Goal: Task Accomplishment & Management: Use online tool/utility

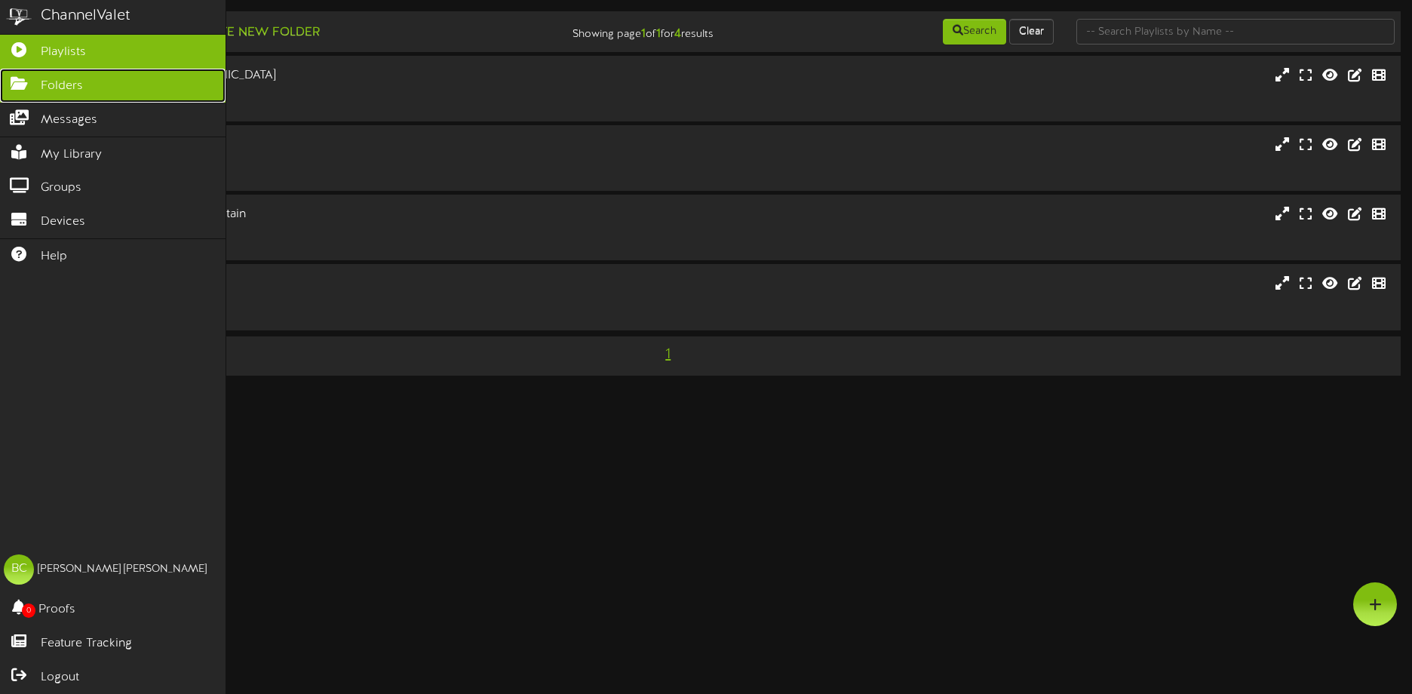
click at [49, 87] on span "Folders" at bounding box center [62, 86] width 42 height 17
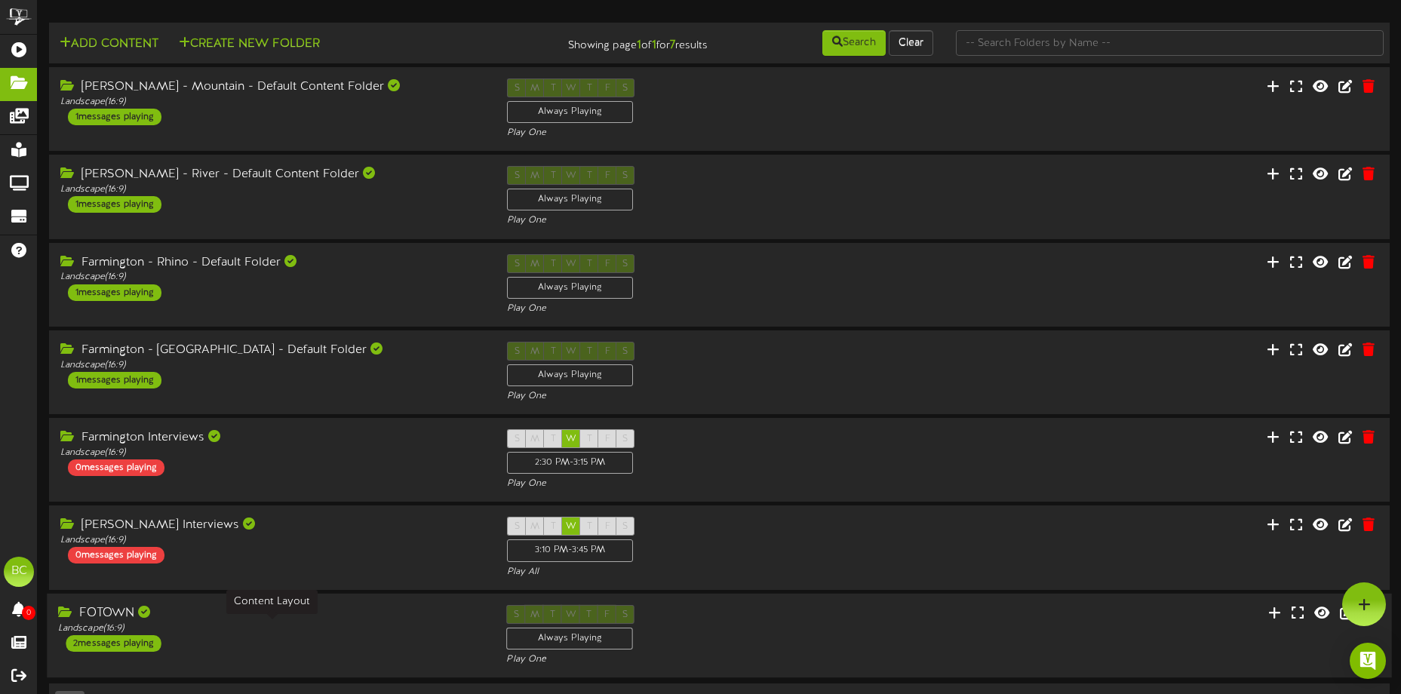
click at [244, 624] on div "Landscape ( 16:9 )" at bounding box center [270, 627] width 425 height 13
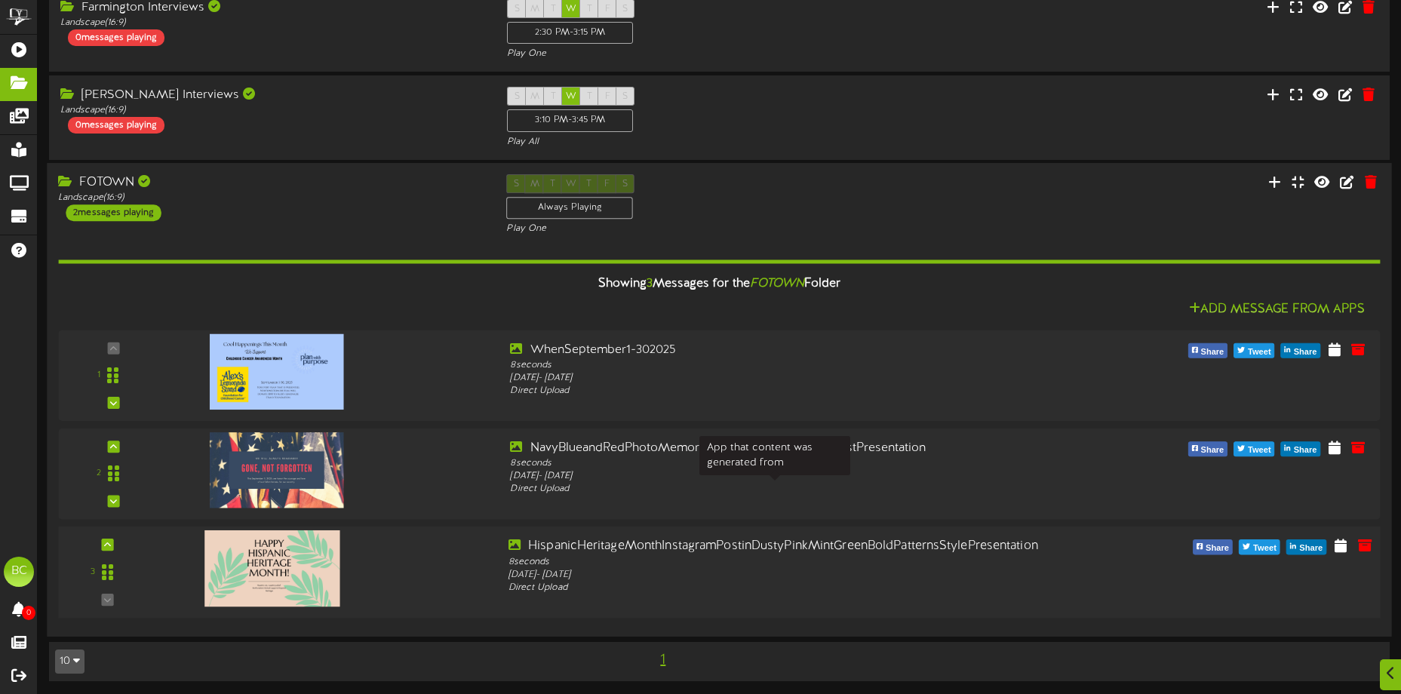
scroll to position [432, 0]
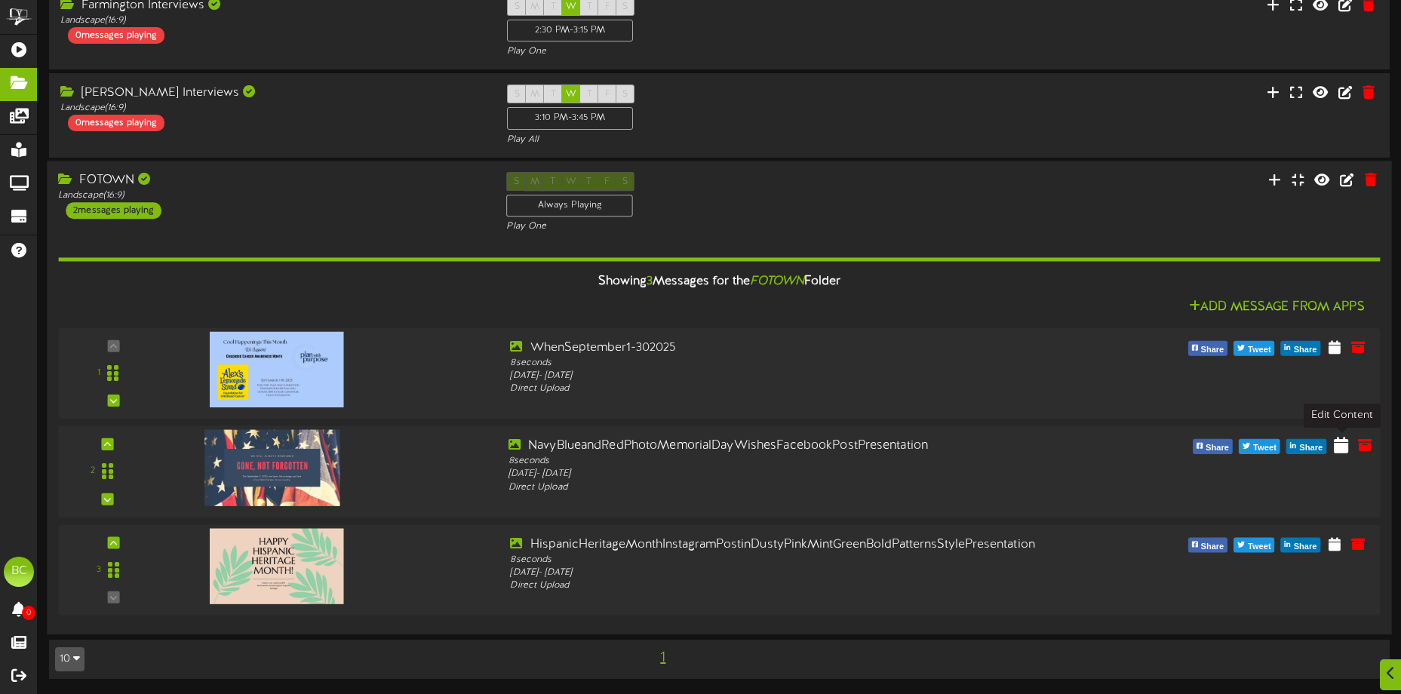
click at [1341, 450] on icon at bounding box center [1340, 444] width 14 height 17
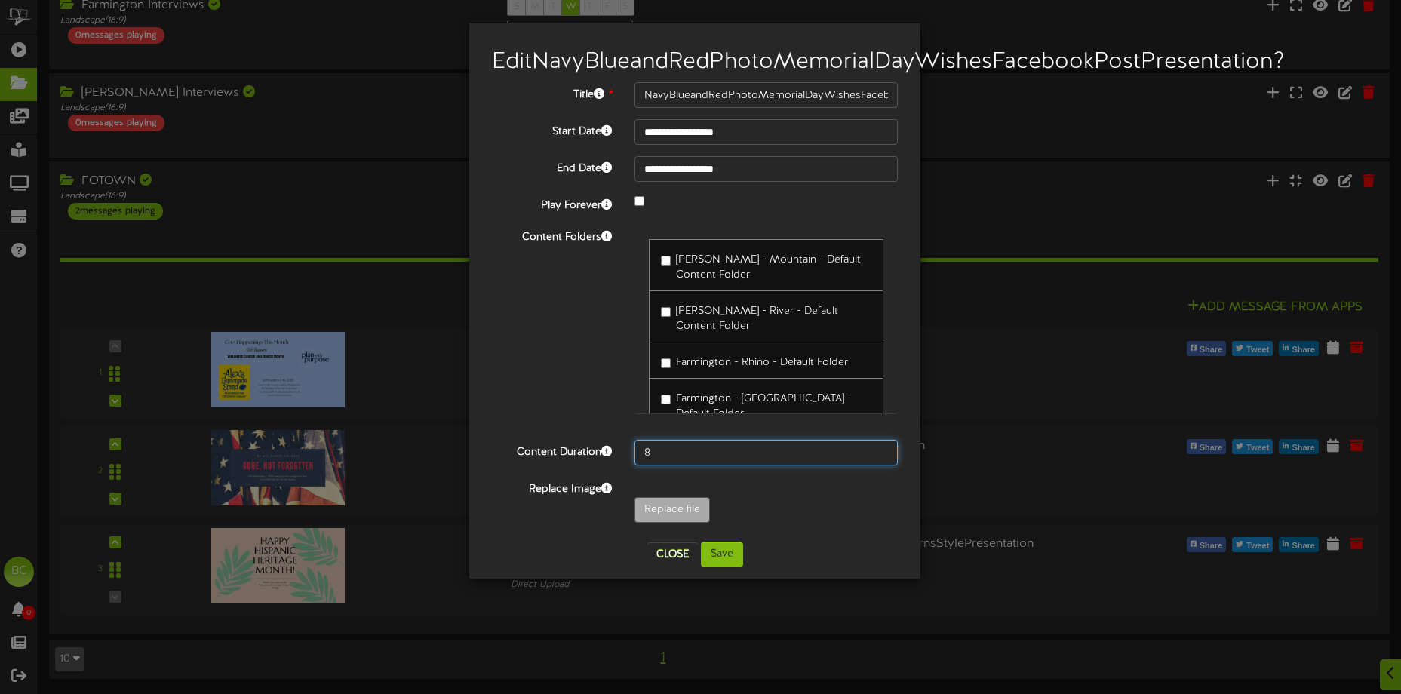
click at [670, 465] on input "8" at bounding box center [765, 453] width 263 height 26
type input "15"
click at [840, 517] on div "Replace Image Replace file" at bounding box center [694, 504] width 428 height 54
click at [726, 567] on button "Save" at bounding box center [722, 555] width 42 height 26
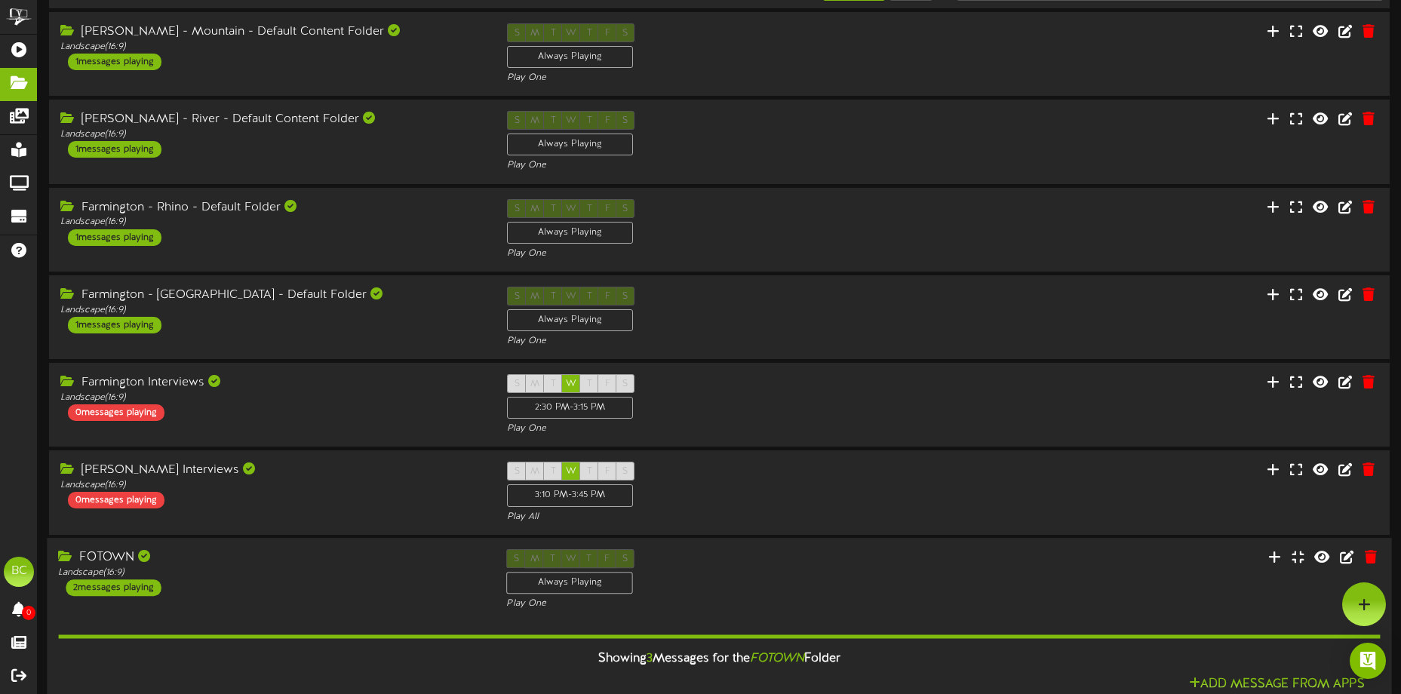
scroll to position [0, 0]
